Goal: Task Accomplishment & Management: Complete application form

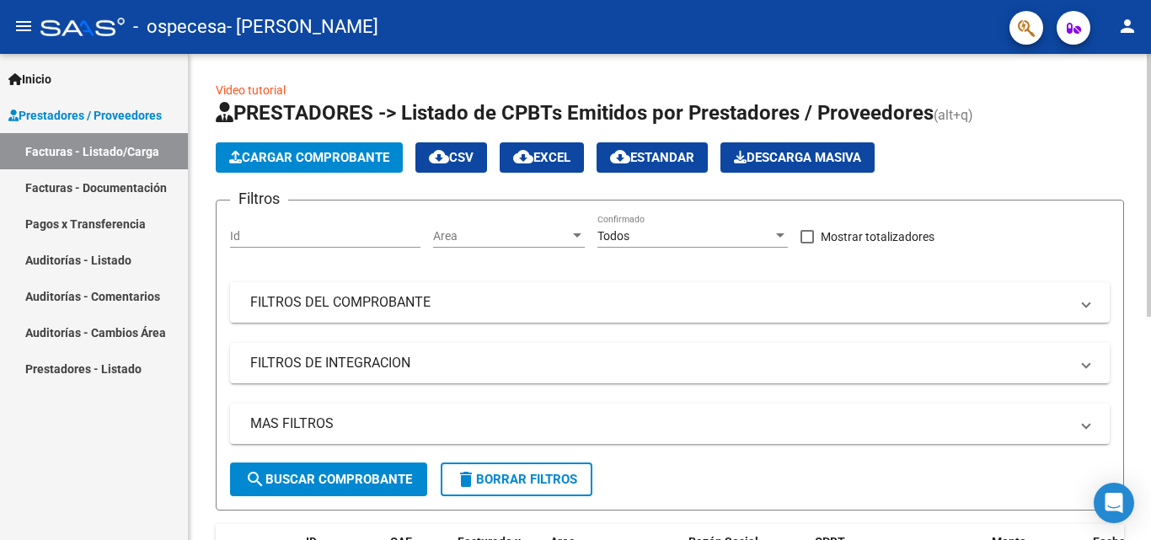
click at [332, 148] on button "Cargar Comprobante" at bounding box center [309, 157] width 187 height 30
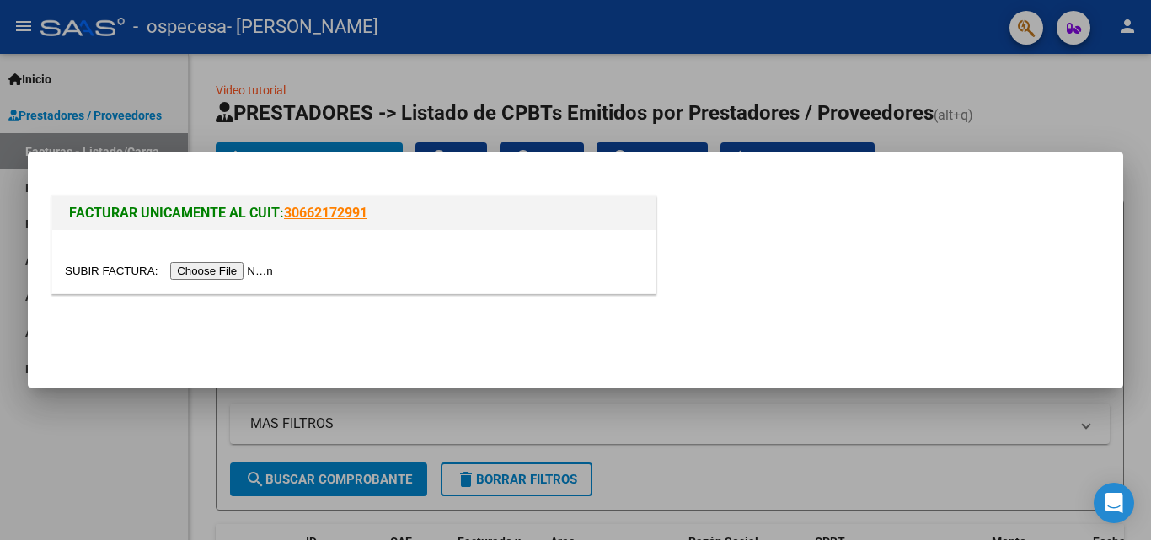
click at [261, 274] on input "file" at bounding box center [171, 271] width 213 height 18
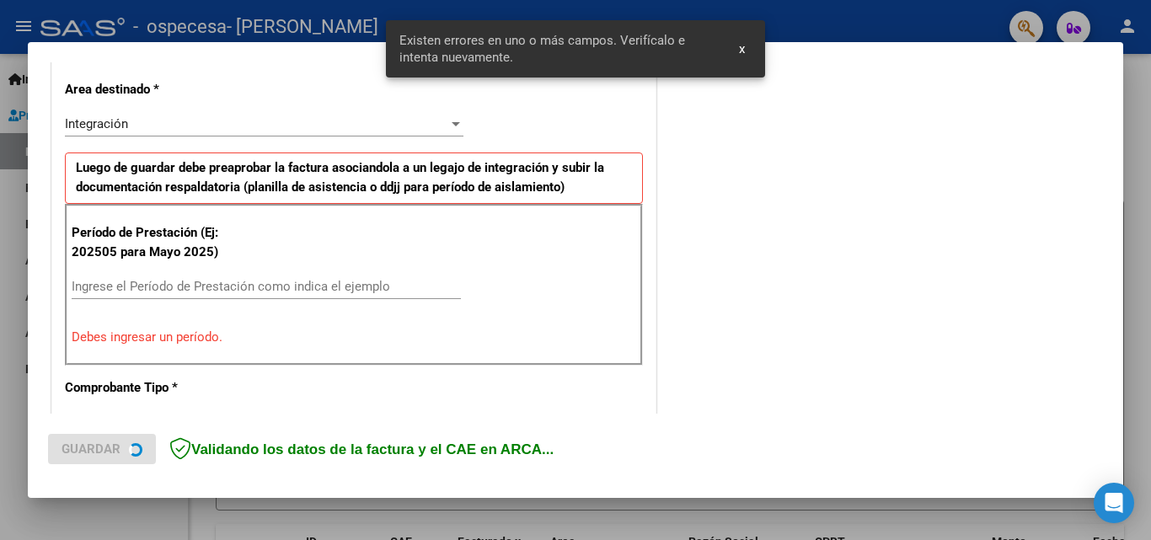
scroll to position [412, 0]
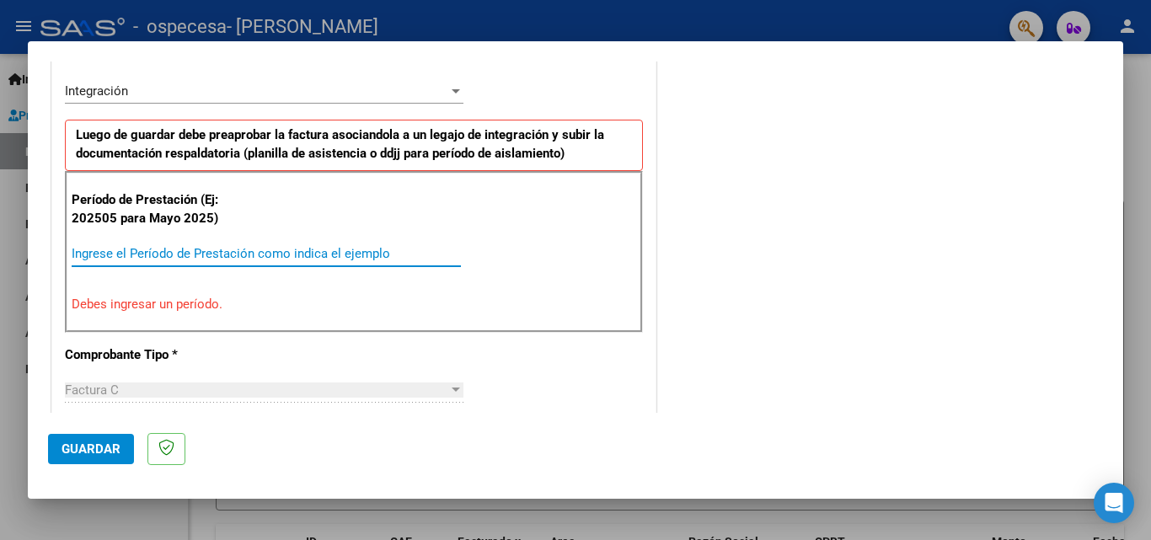
click at [166, 256] on input "Ingrese el Período de Prestación como indica el ejemplo" at bounding box center [266, 253] width 389 height 15
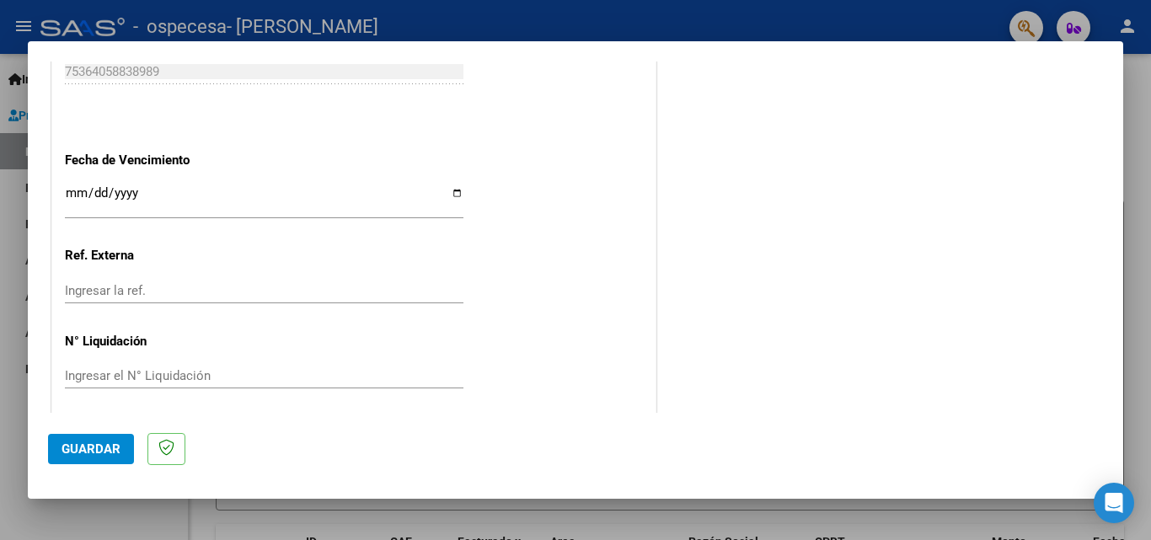
scroll to position [1132, 0]
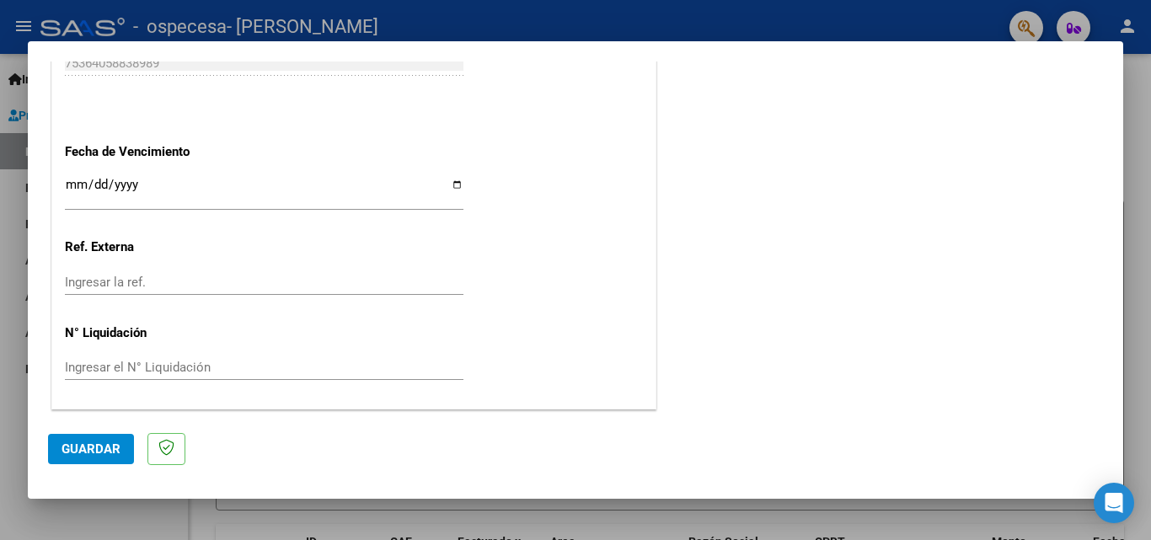
type input "202508"
click at [104, 446] on span "Guardar" at bounding box center [91, 449] width 59 height 15
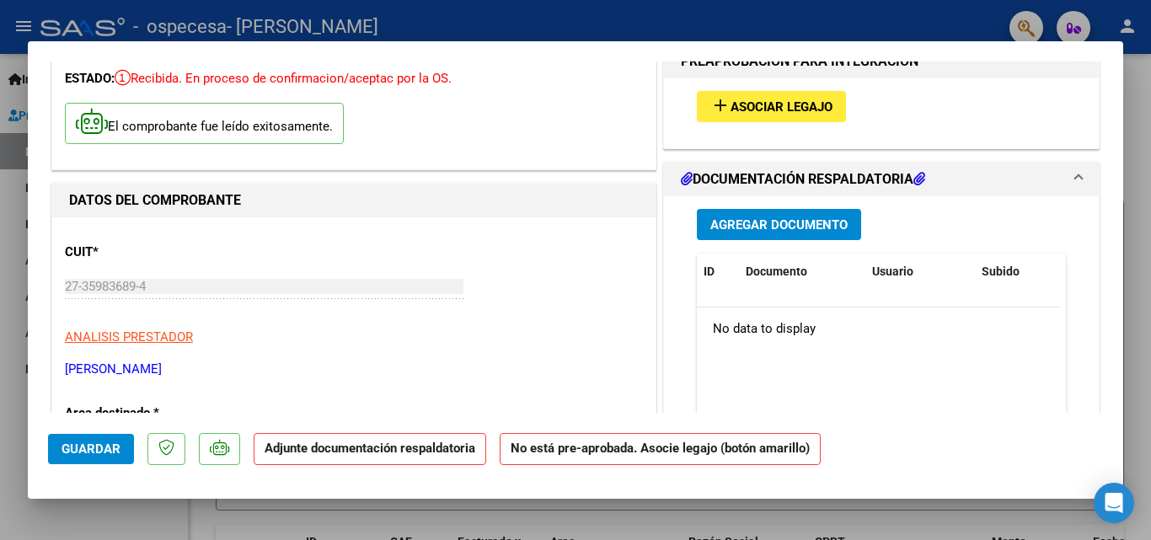
scroll to position [0, 0]
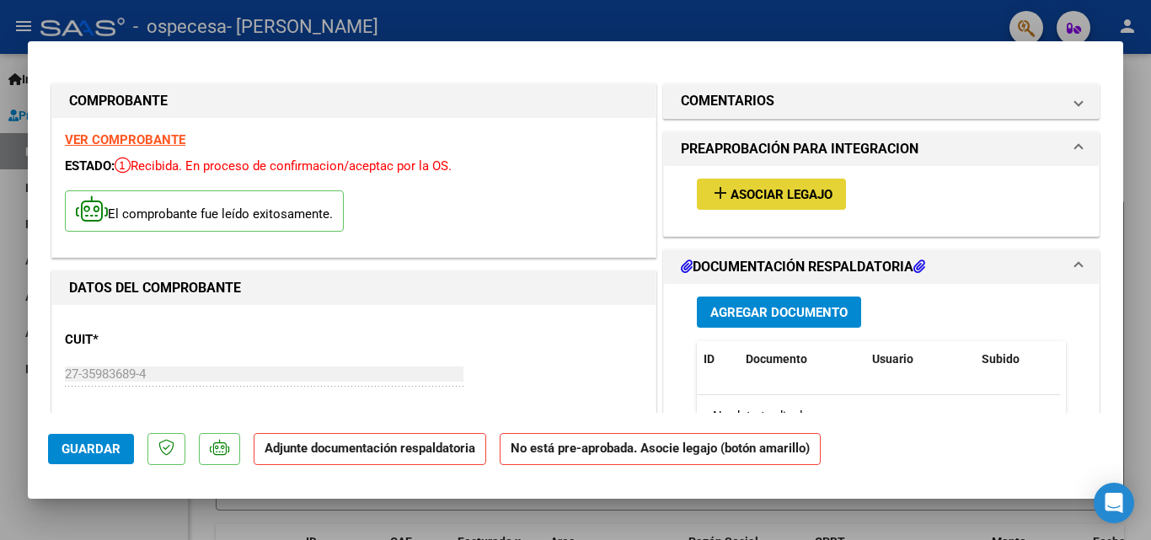
click at [738, 201] on span "Asociar Legajo" at bounding box center [782, 194] width 102 height 15
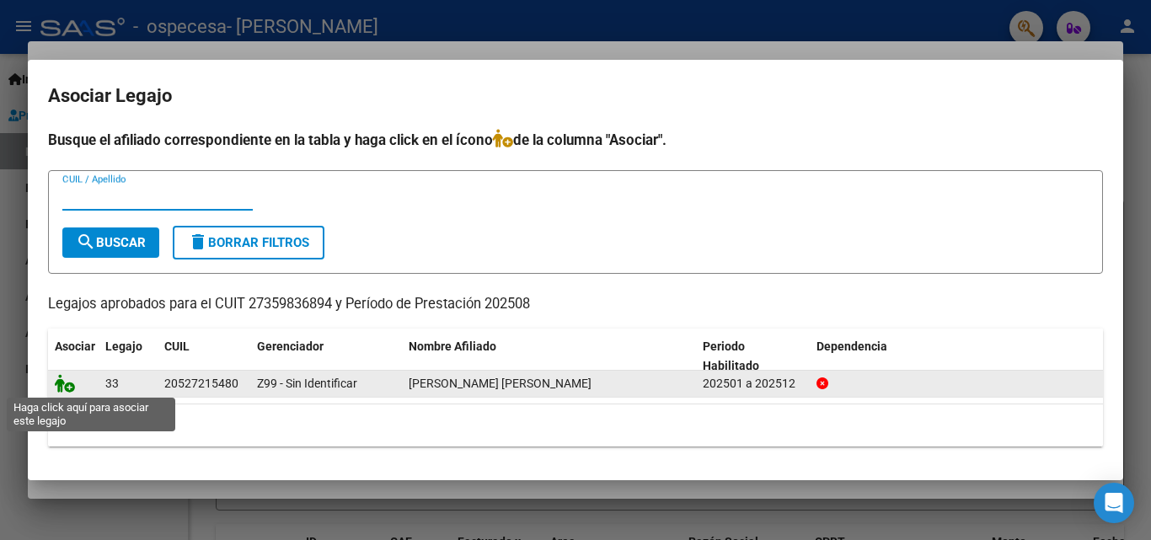
click at [67, 388] on icon at bounding box center [65, 383] width 20 height 19
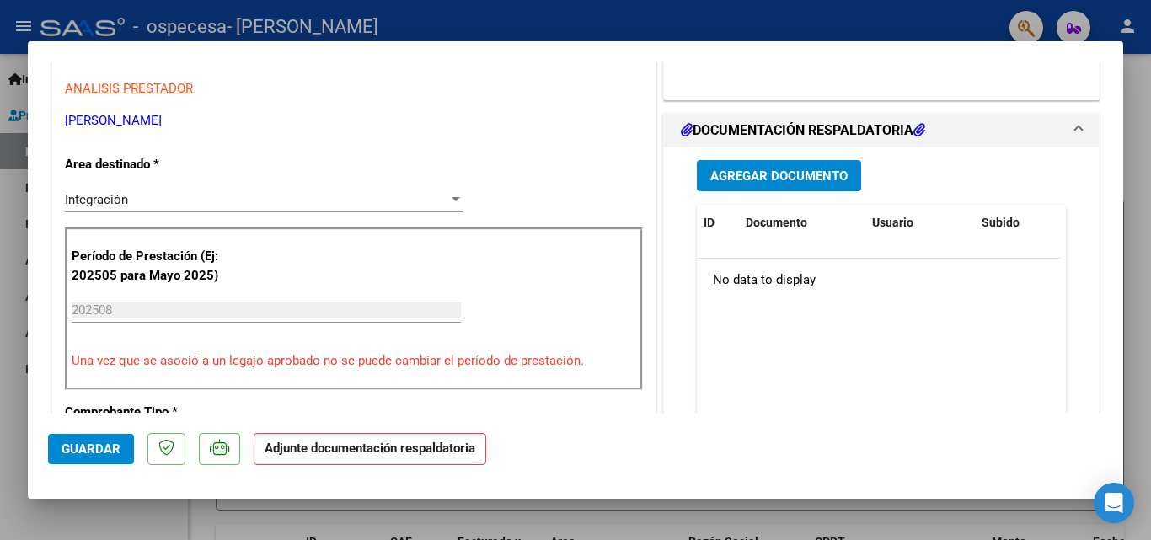
scroll to position [337, 0]
click at [815, 180] on span "Agregar Documento" at bounding box center [778, 175] width 137 height 15
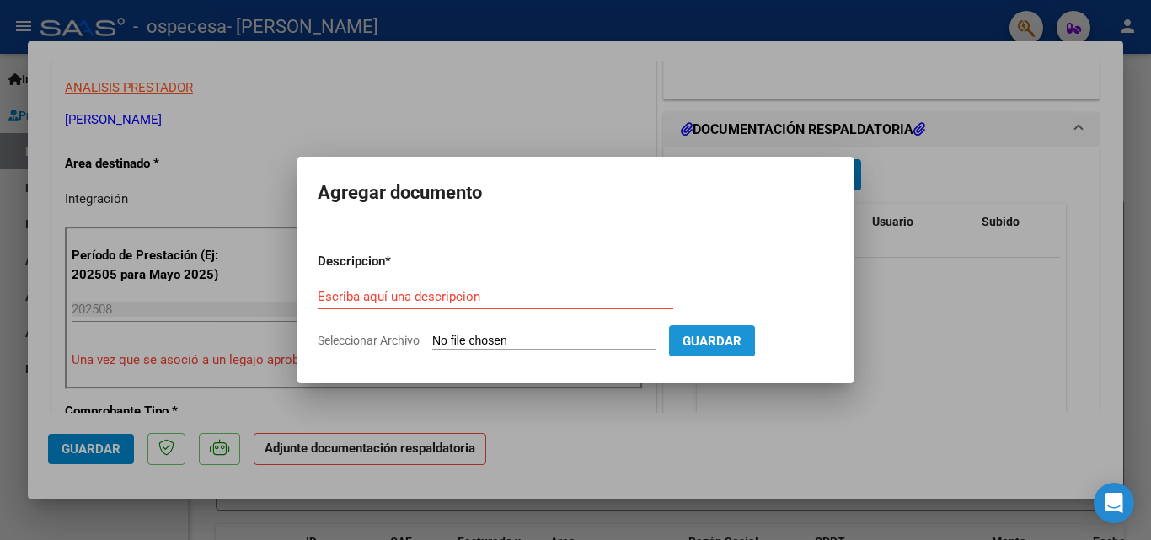
click at [720, 340] on span "Guardar" at bounding box center [712, 341] width 59 height 15
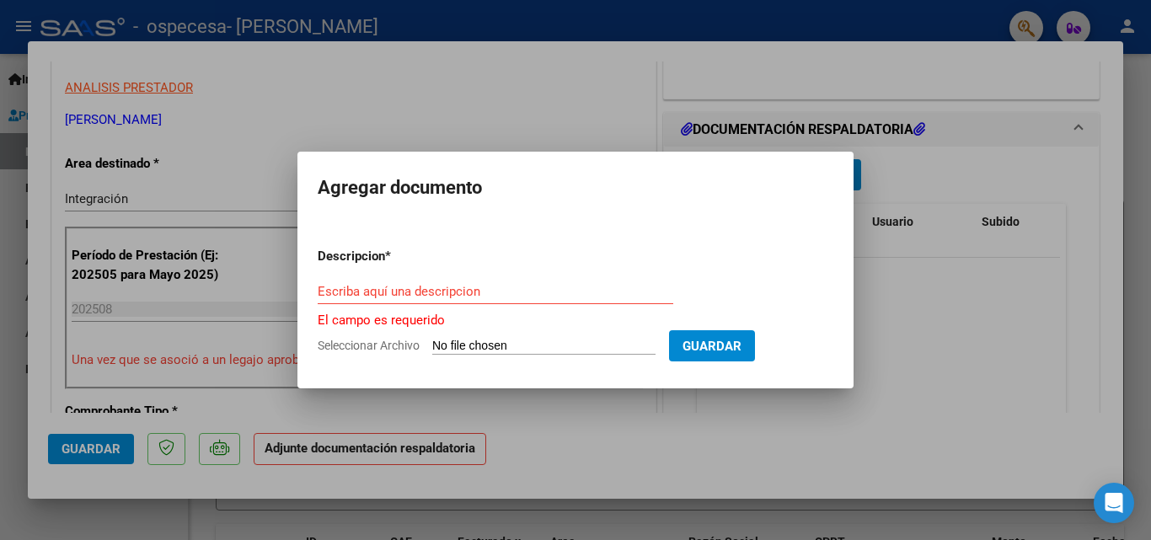
click at [551, 342] on input "Seleccionar Archivo" at bounding box center [543, 347] width 223 height 16
type input "C:\fakepath\Asistencia [PERSON_NAME] 08 2025.pdf"
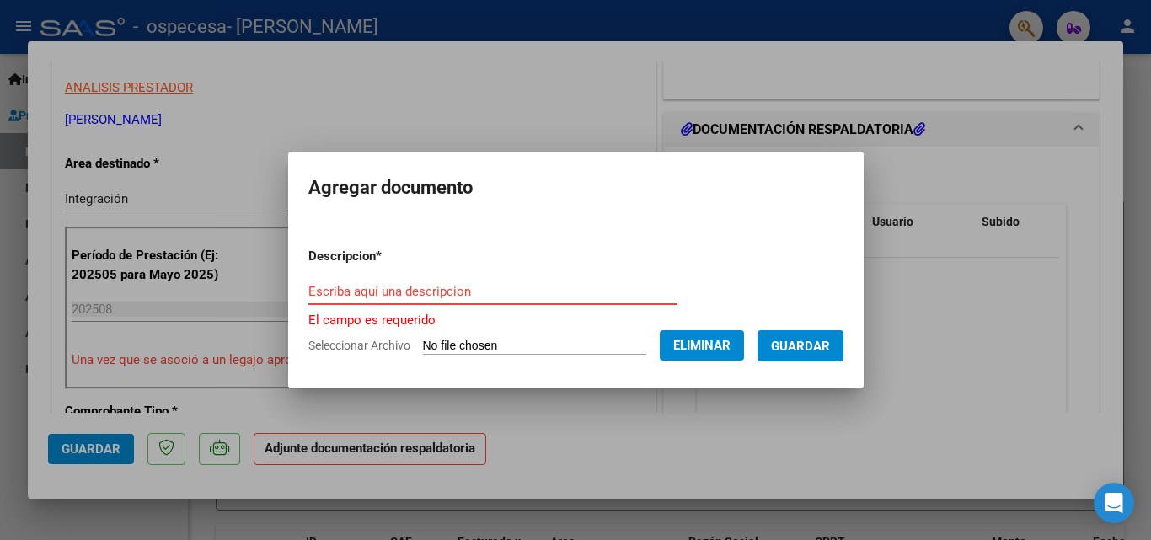
click at [443, 293] on input "Escriba aquí una descripcion" at bounding box center [492, 291] width 369 height 15
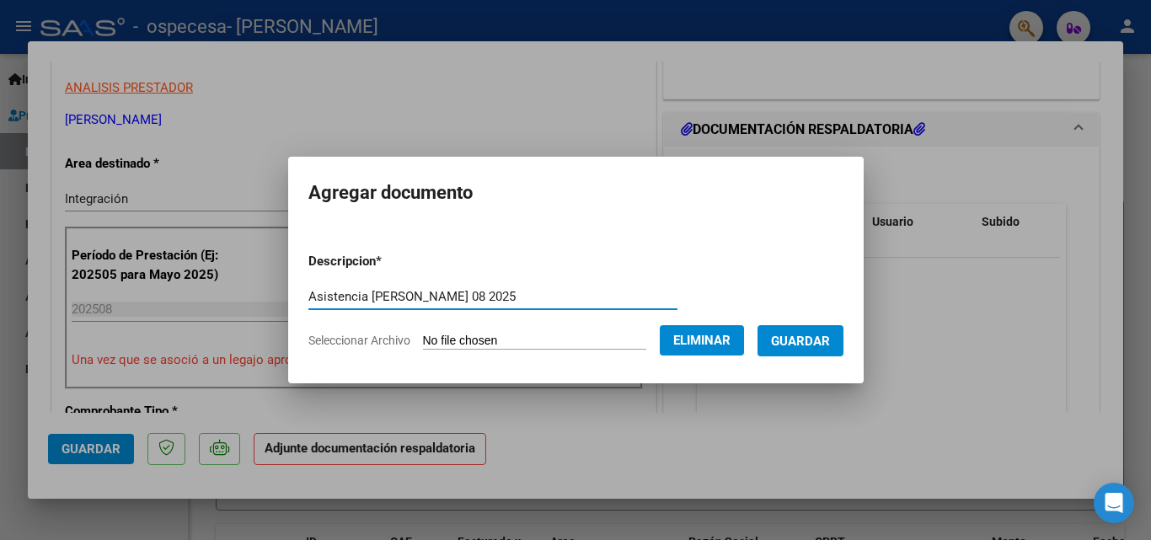
type input "Asistencia [PERSON_NAME] 08 2025"
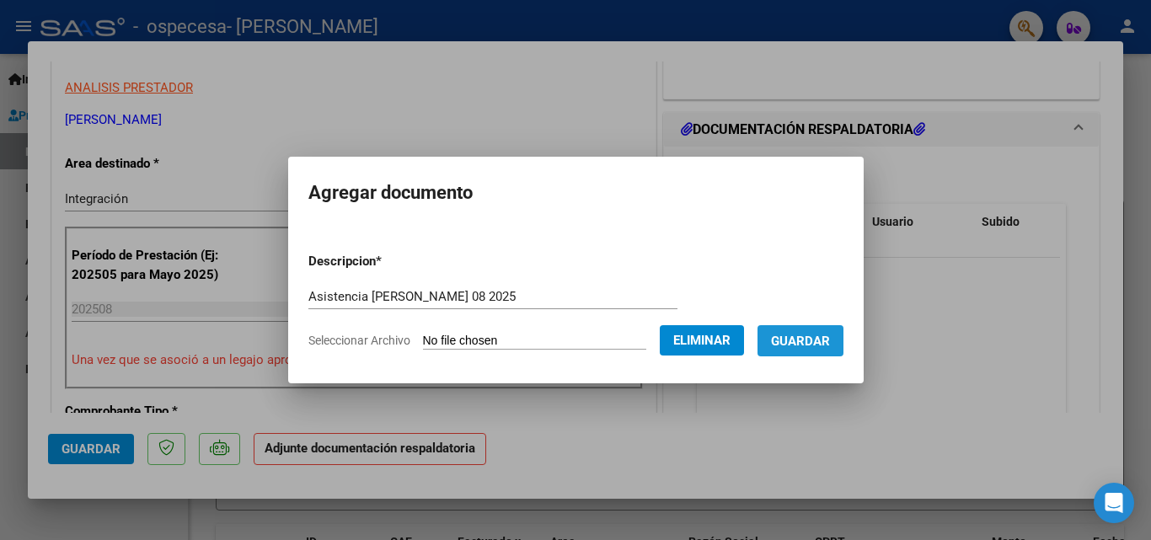
click at [816, 330] on button "Guardar" at bounding box center [801, 340] width 86 height 31
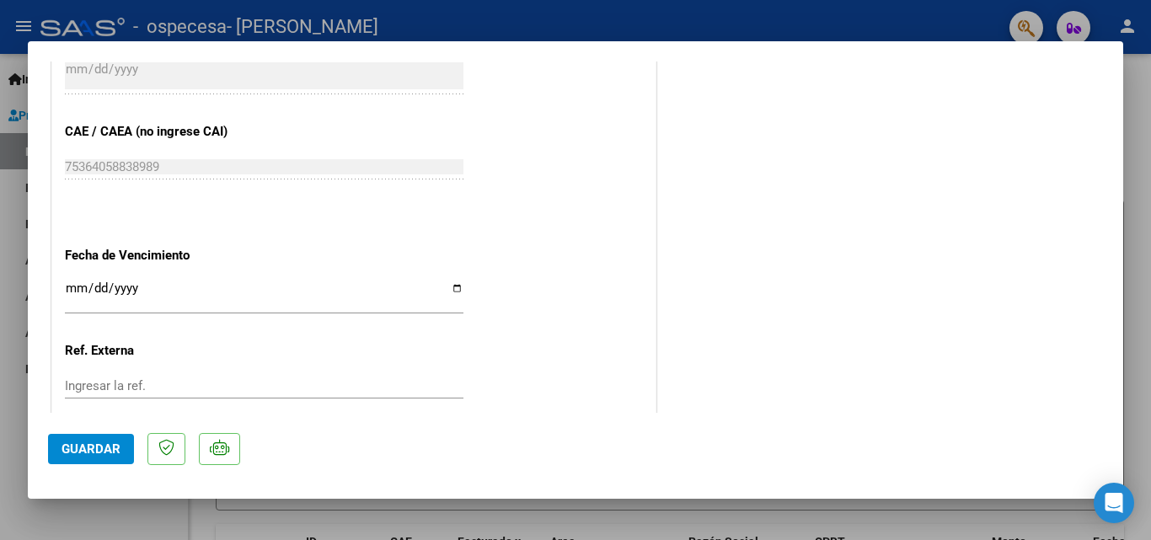
scroll to position [1157, 0]
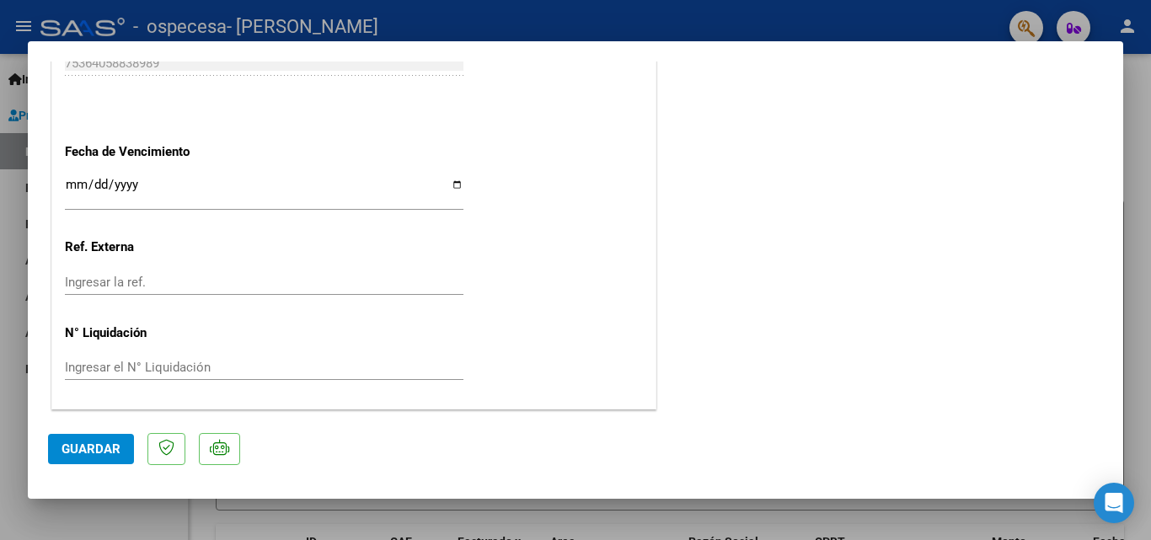
click at [97, 447] on span "Guardar" at bounding box center [91, 449] width 59 height 15
click at [139, 521] on div at bounding box center [575, 270] width 1151 height 540
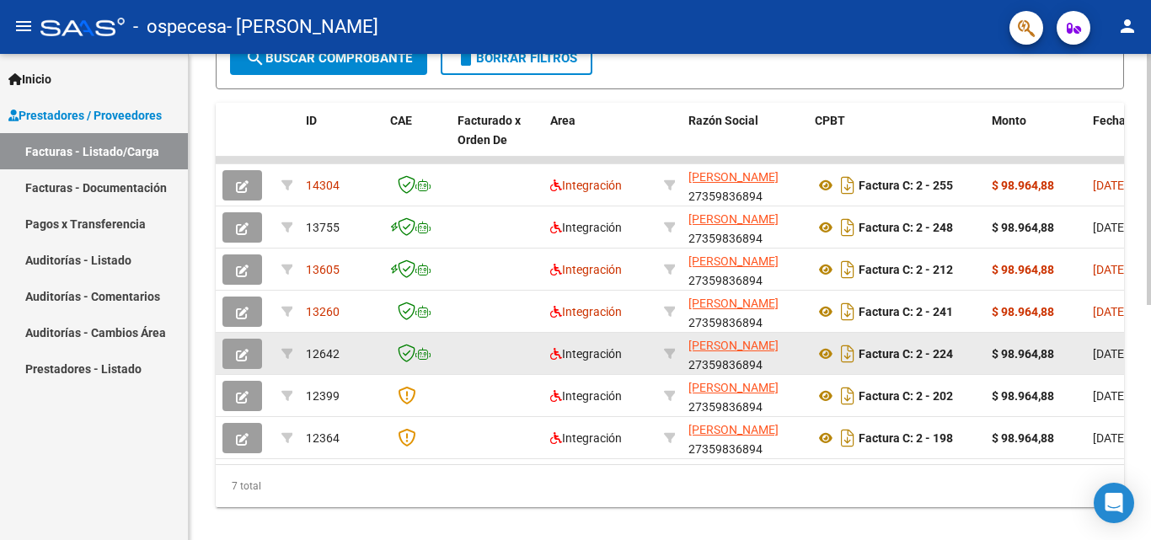
scroll to position [0, 0]
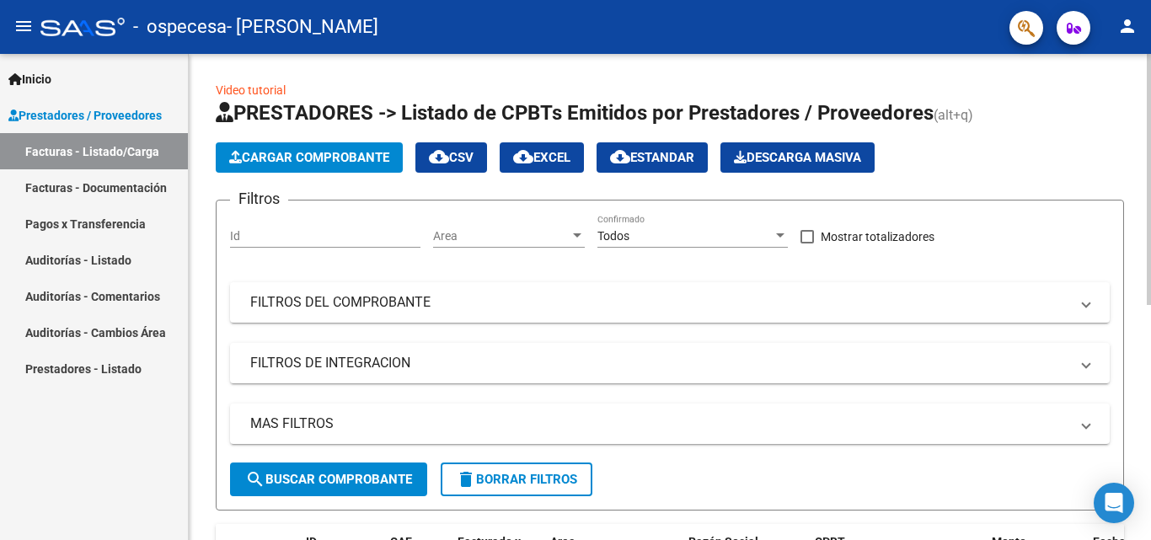
click at [347, 165] on button "Cargar Comprobante" at bounding box center [309, 157] width 187 height 30
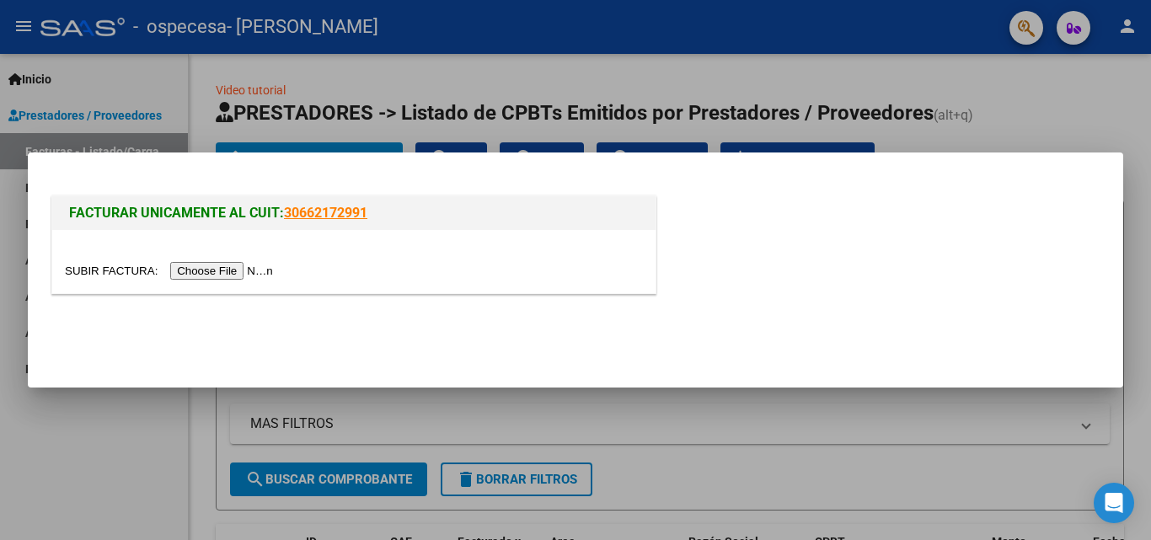
click at [258, 269] on input "file" at bounding box center [171, 271] width 213 height 18
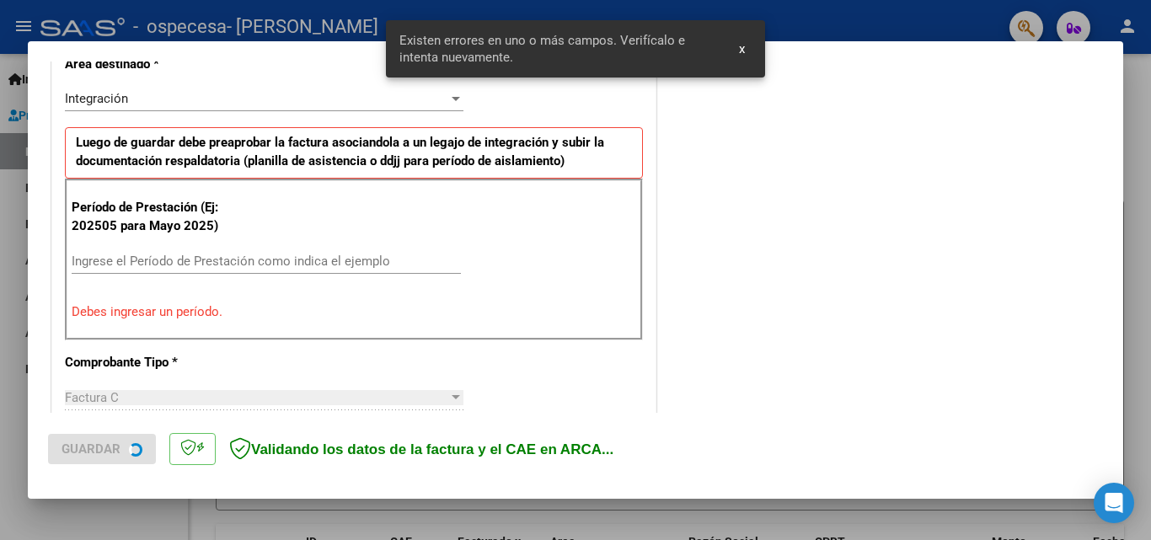
scroll to position [411, 0]
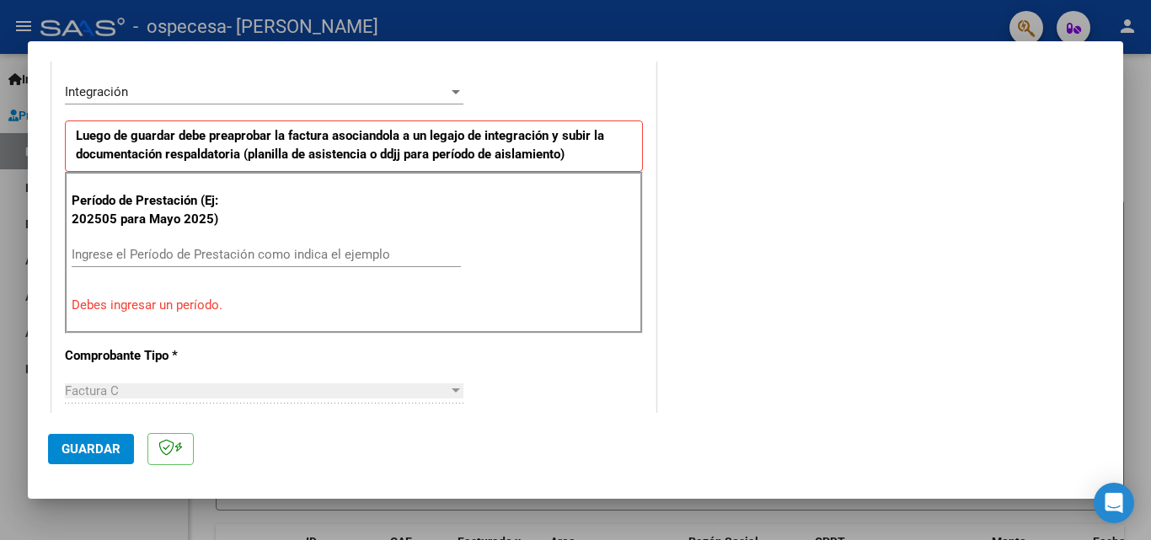
click at [292, 259] on input "Ingrese el Período de Prestación como indica el ejemplo" at bounding box center [266, 254] width 389 height 15
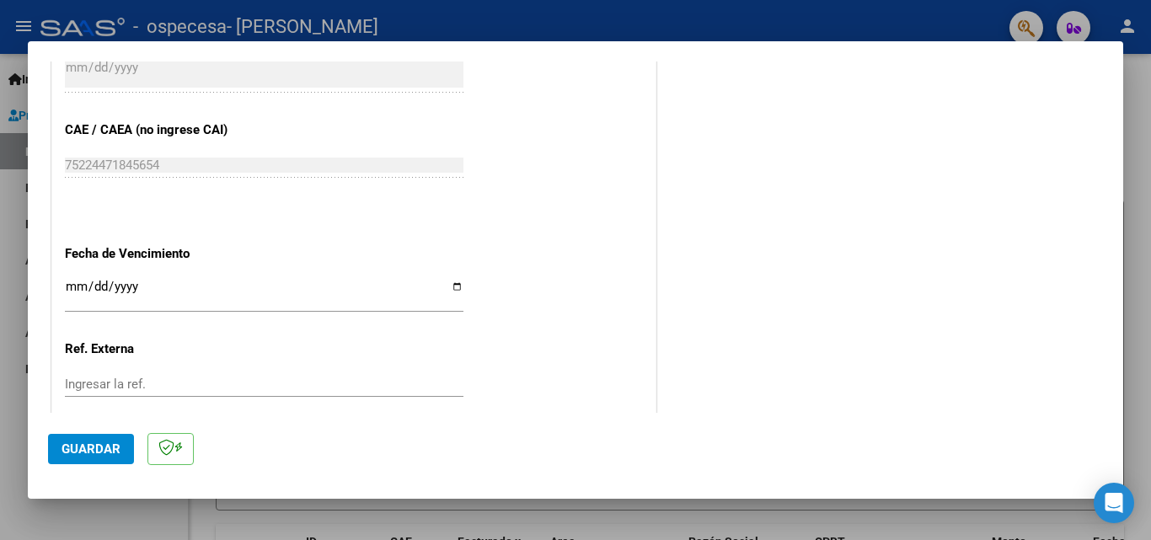
scroll to position [1132, 0]
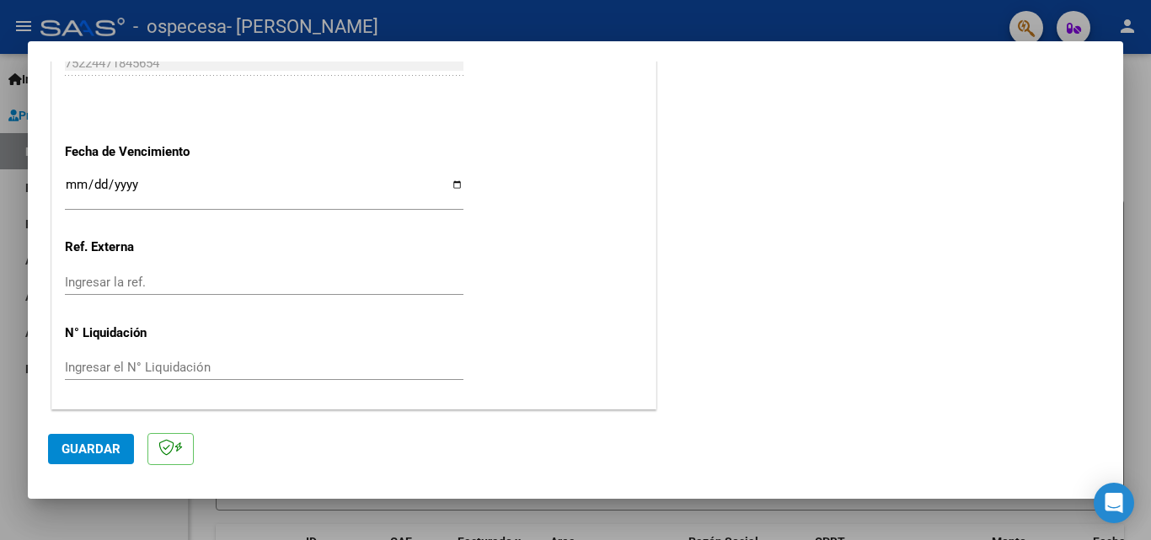
type input "202505"
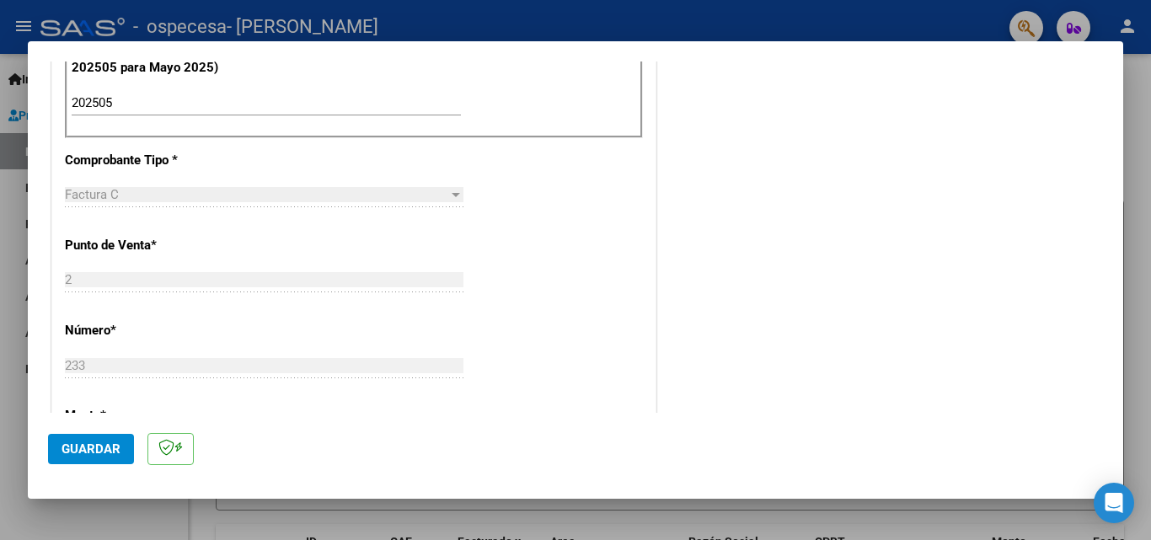
scroll to position [542, 0]
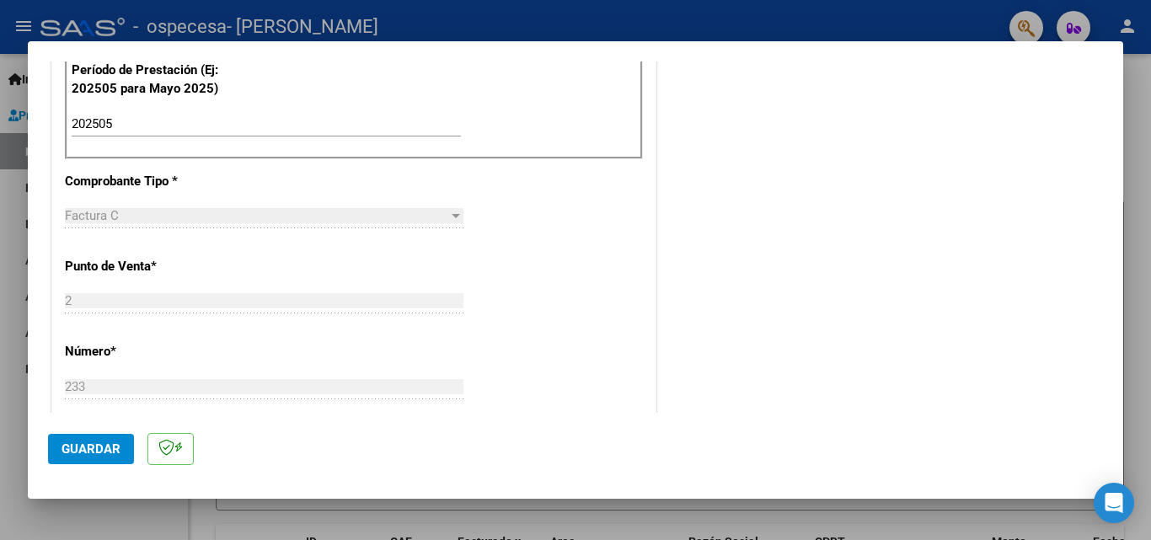
drag, startPoint x: 297, startPoint y: 323, endPoint x: 662, endPoint y: 310, distance: 365.1
click at [661, 310] on div "COMENTARIOS Comentarios del Prestador / Gerenciador:" at bounding box center [881, 270] width 443 height 1465
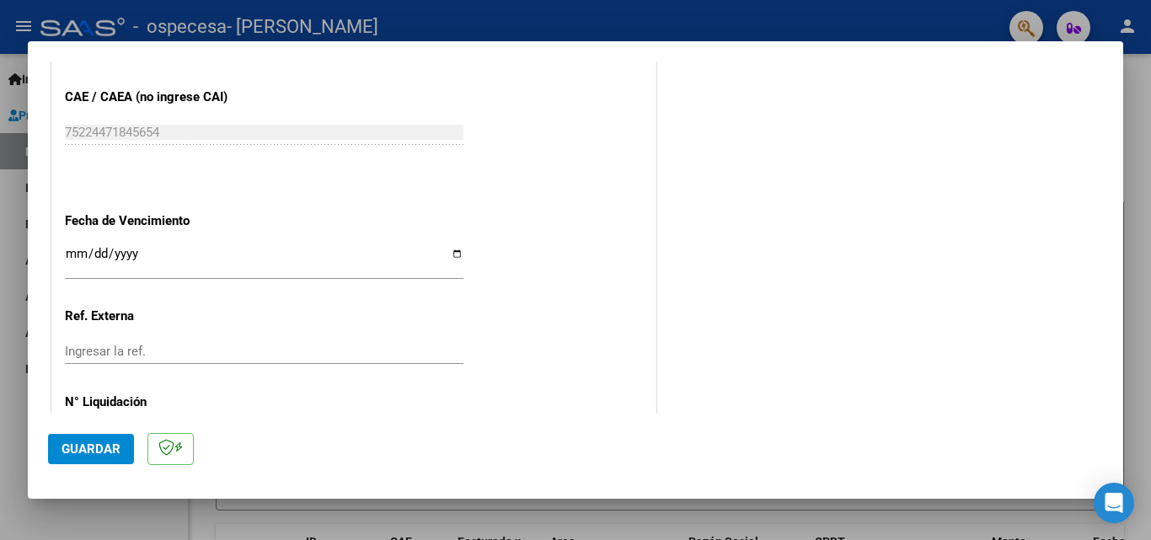
scroll to position [1132, 0]
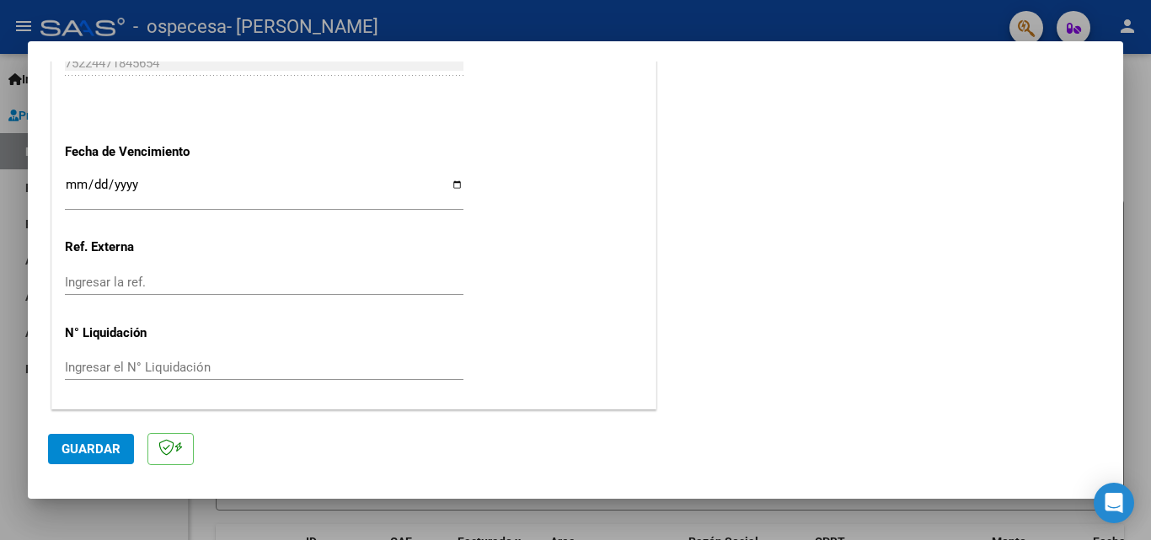
click at [102, 451] on span "Guardar" at bounding box center [91, 449] width 59 height 15
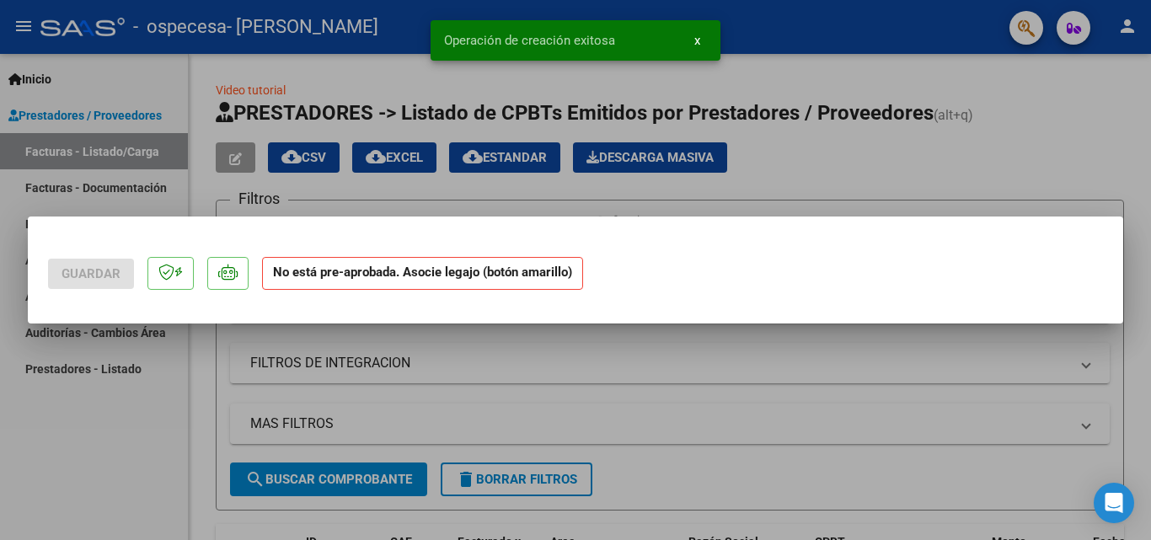
scroll to position [0, 0]
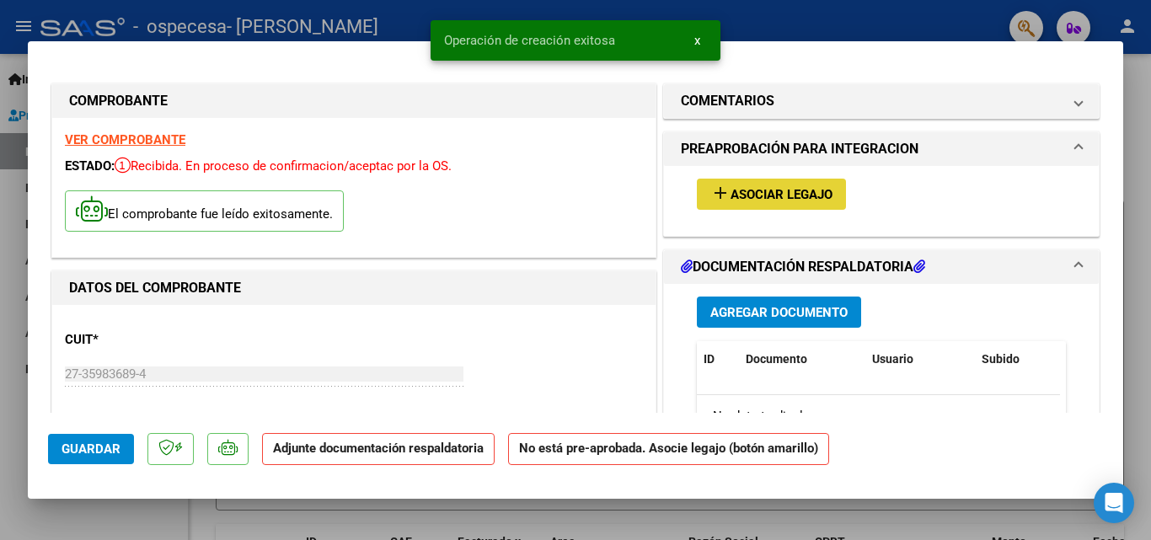
click at [780, 188] on span "Asociar Legajo" at bounding box center [782, 194] width 102 height 15
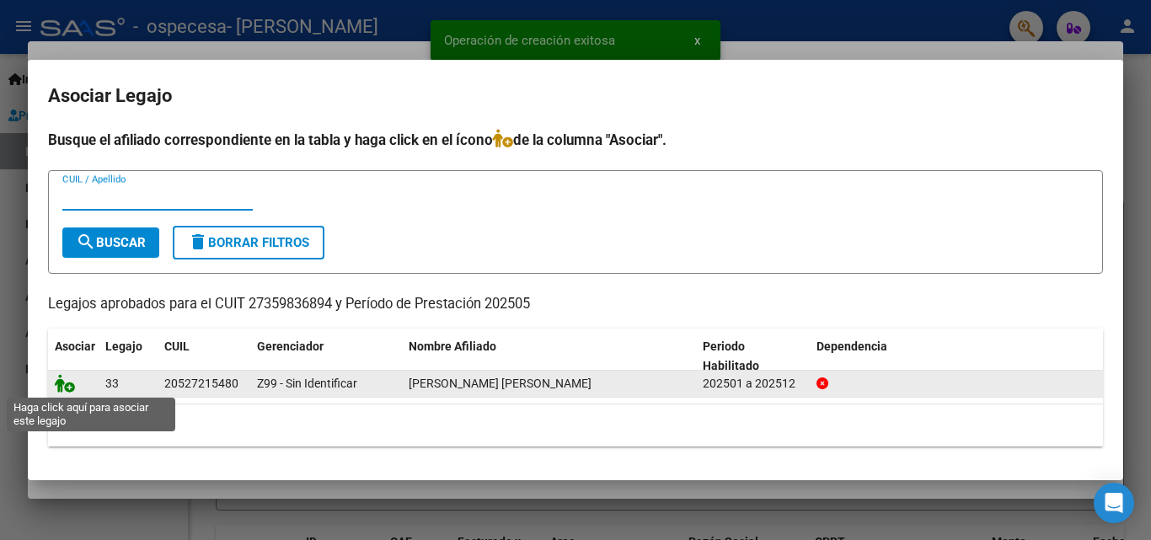
click at [60, 388] on icon at bounding box center [65, 383] width 20 height 19
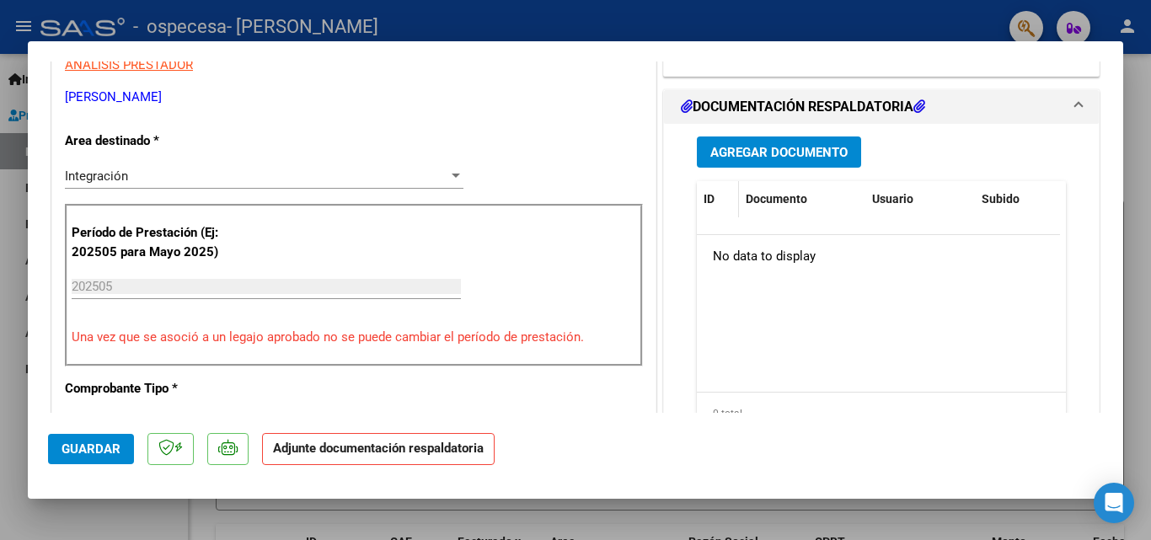
scroll to position [421, 0]
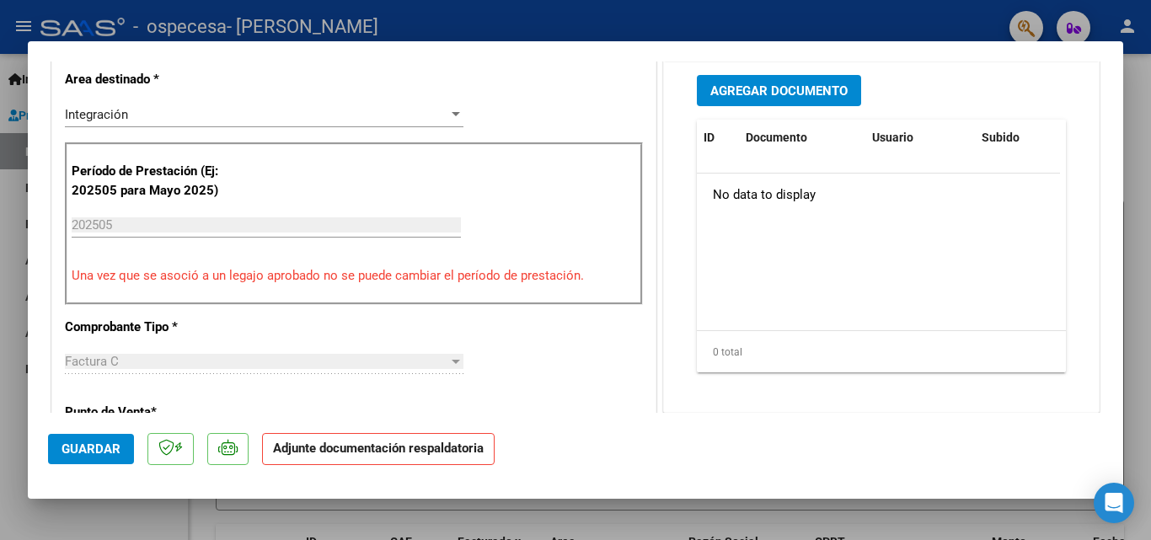
click at [825, 96] on span "Agregar Documento" at bounding box center [778, 90] width 137 height 15
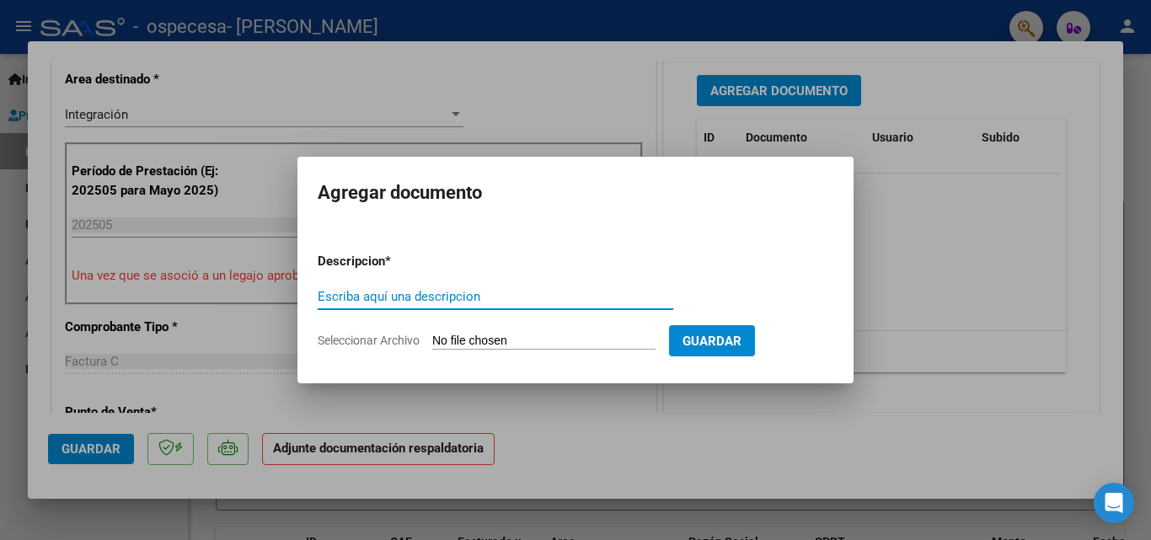
click at [646, 341] on input "Seleccionar Archivo" at bounding box center [543, 342] width 223 height 16
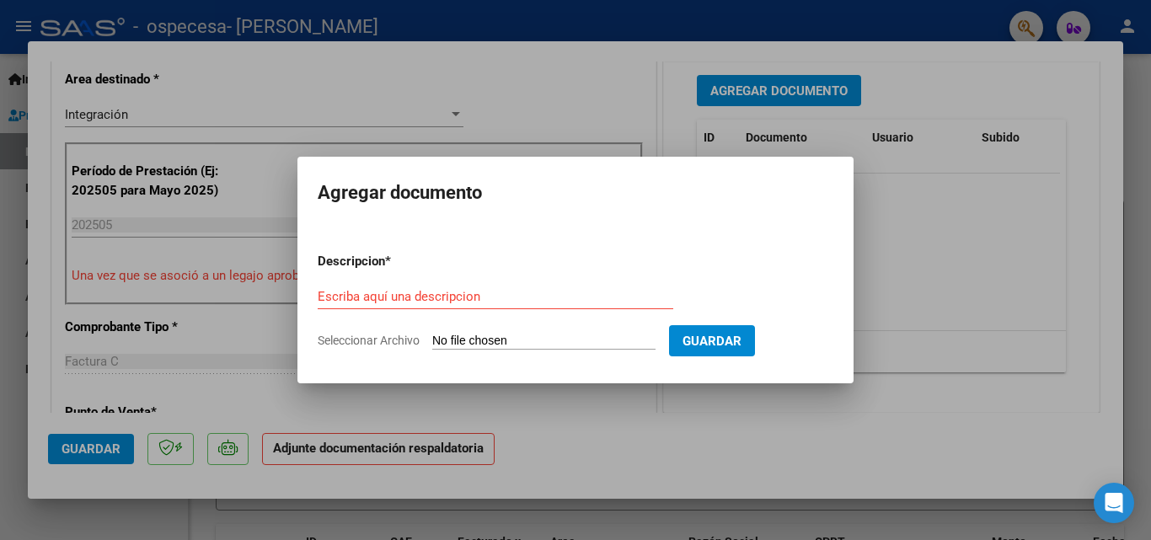
type input "C:\fakepath\Asistencia [PERSON_NAME] 05 2025.pdf"
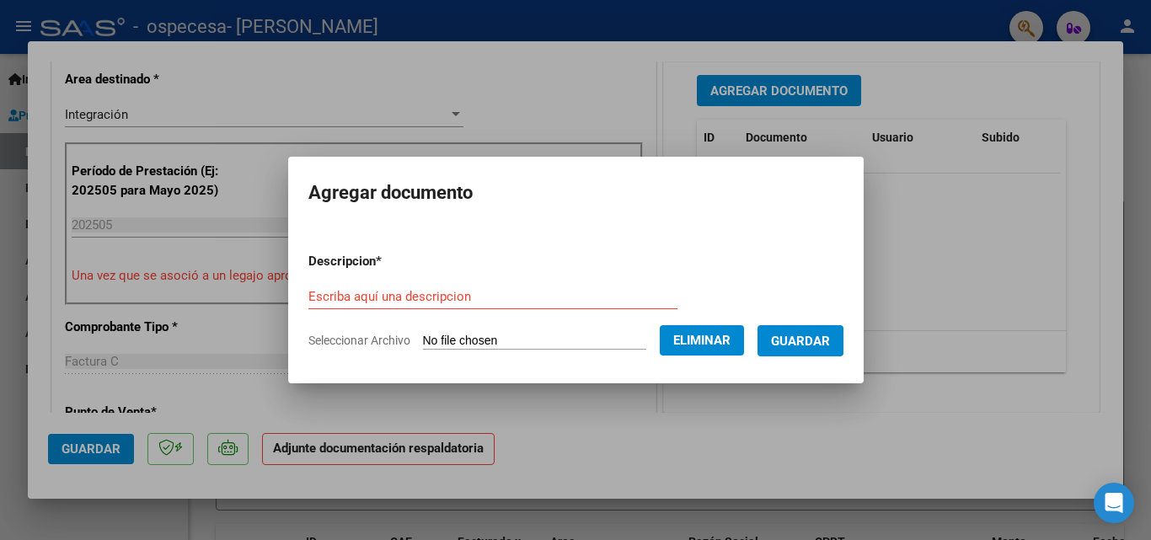
click at [463, 298] on input "Escriba aquí una descripcion" at bounding box center [492, 296] width 369 height 15
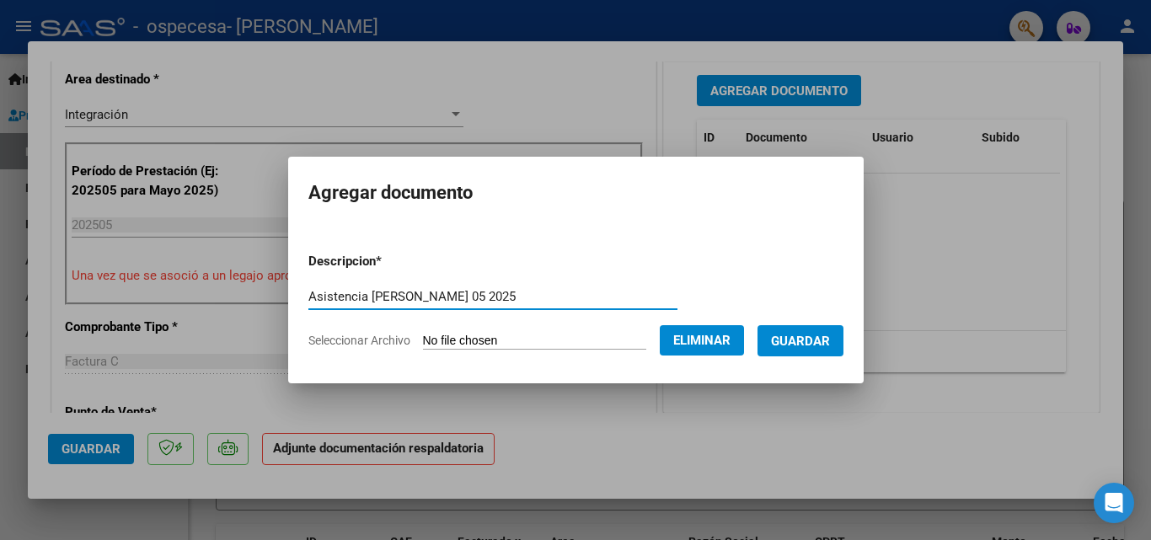
type input "Asistencia [PERSON_NAME] 05 2025"
click at [782, 334] on button "Guardar" at bounding box center [801, 340] width 86 height 31
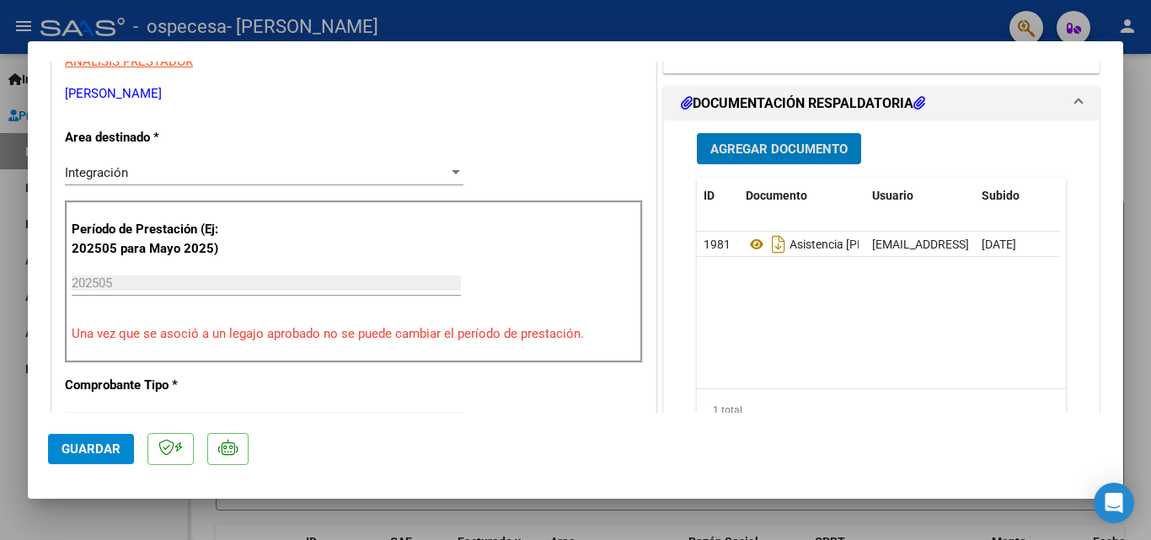
scroll to position [337, 0]
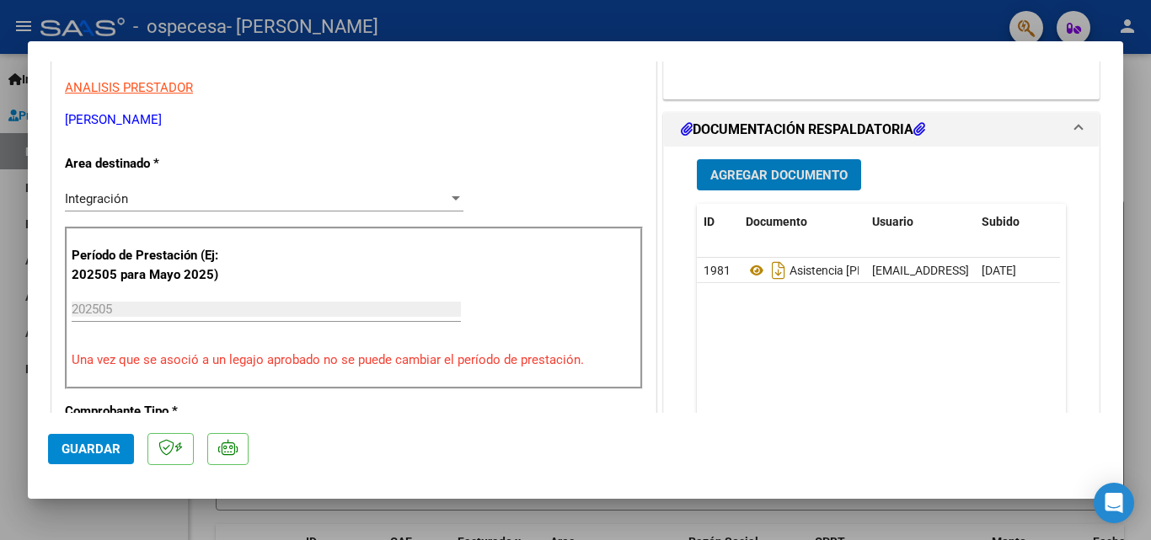
click at [111, 457] on button "Guardar" at bounding box center [91, 449] width 86 height 30
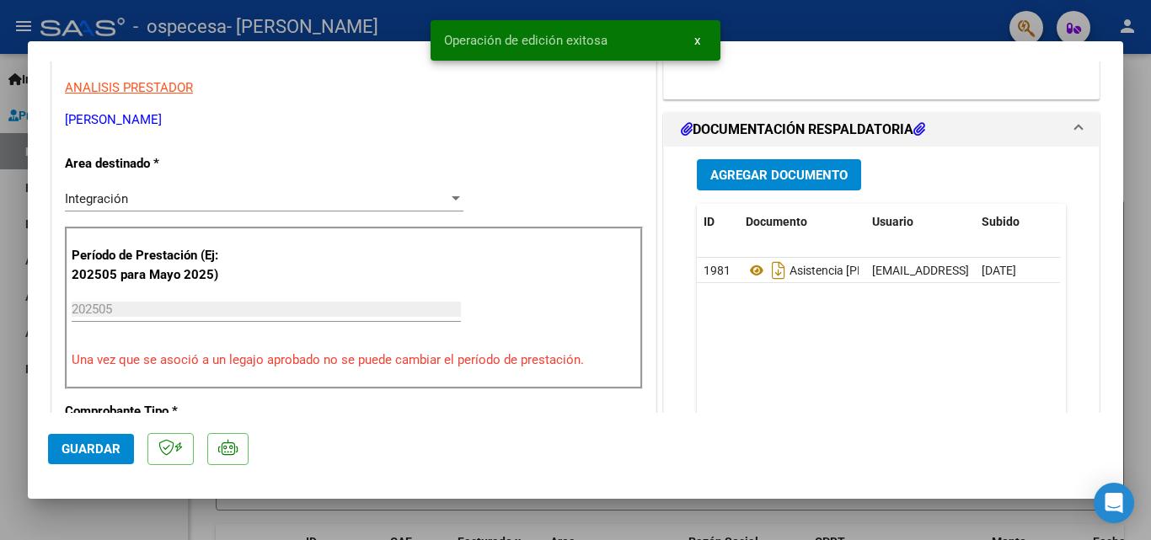
click at [574, 522] on div at bounding box center [575, 270] width 1151 height 540
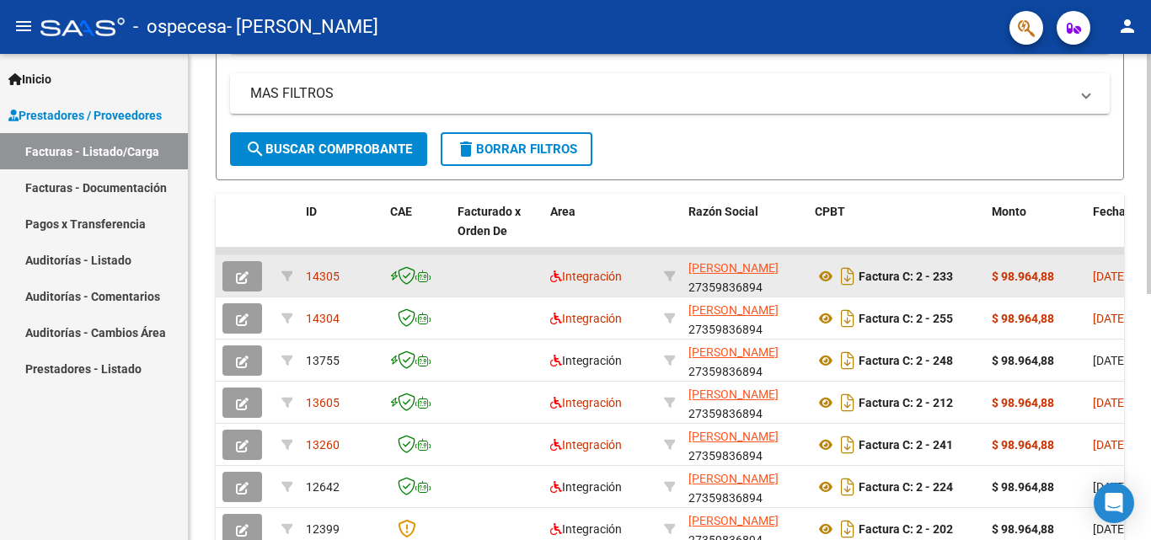
scroll to position [329, 0]
